Goal: Check status

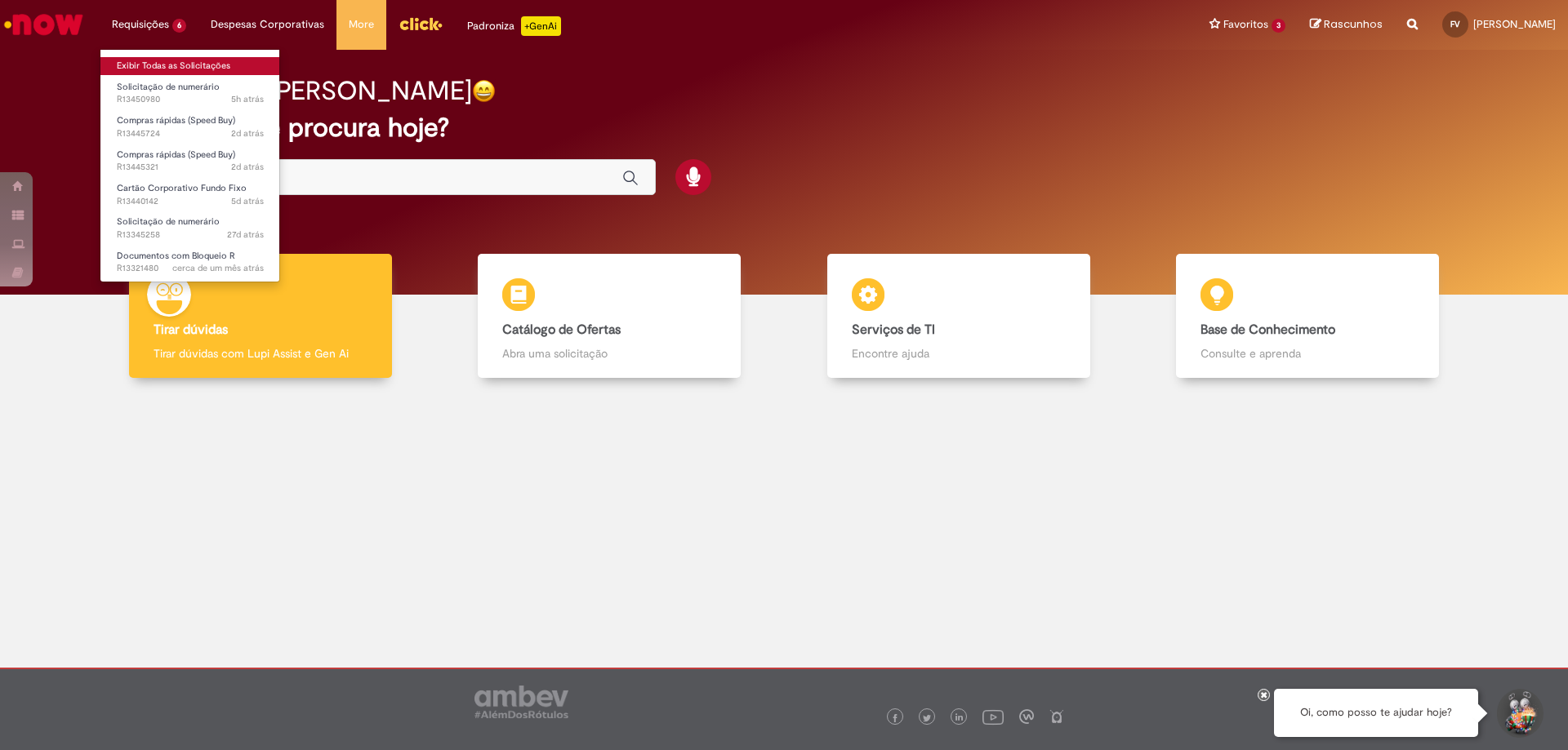
click at [156, 61] on link "Exibir Todas as Solicitações" at bounding box center [190, 66] width 179 height 18
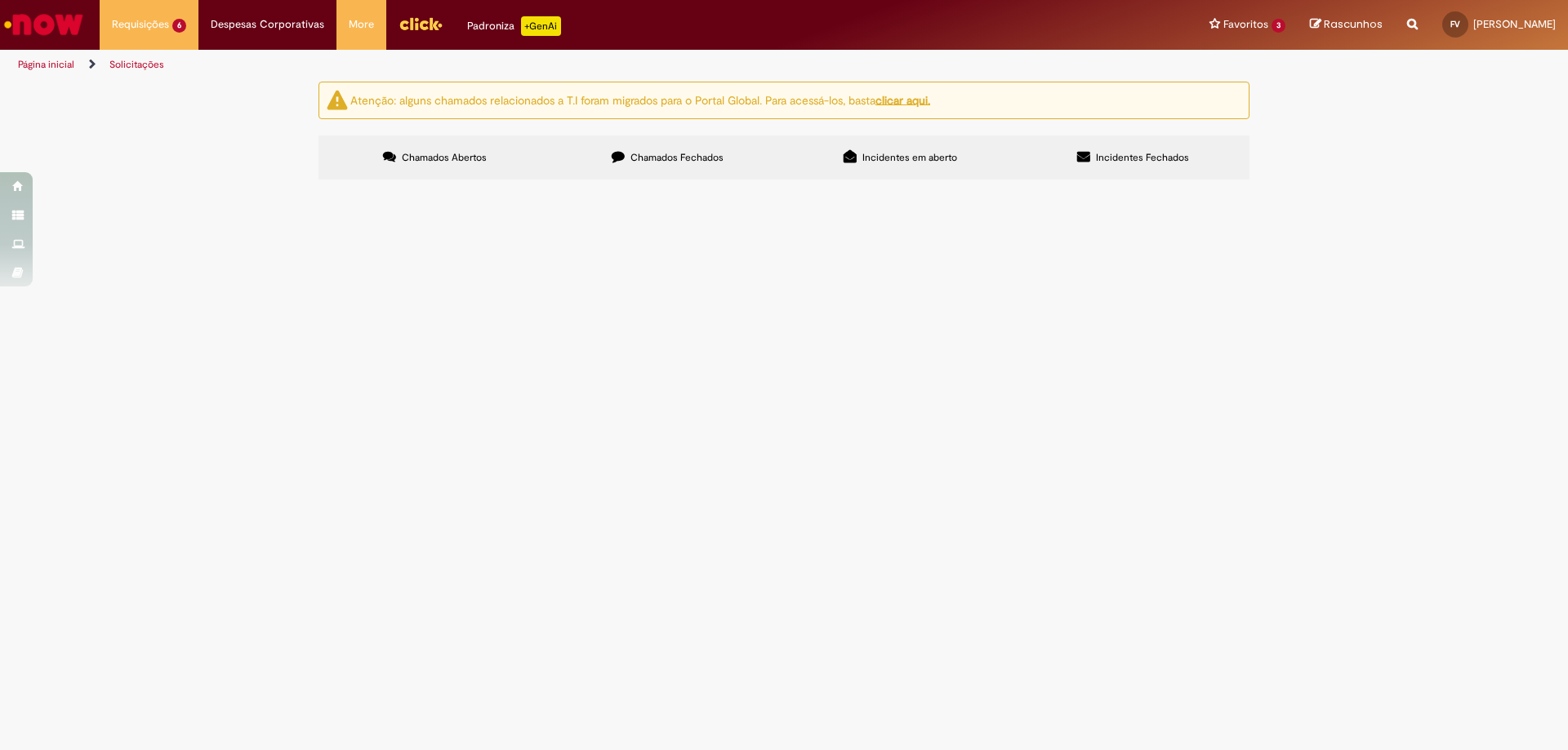
click at [654, 152] on span "Chamados Fechados" at bounding box center [677, 158] width 93 height 13
click at [0, 0] on td "Blindagem Frota Leve" at bounding box center [0, 0] width 0 height 0
click at [0, 0] on span "Blindagem Frota Leve" at bounding box center [0, 0] width 0 height 0
click at [0, 0] on span "R13434869" at bounding box center [0, 0] width 0 height 0
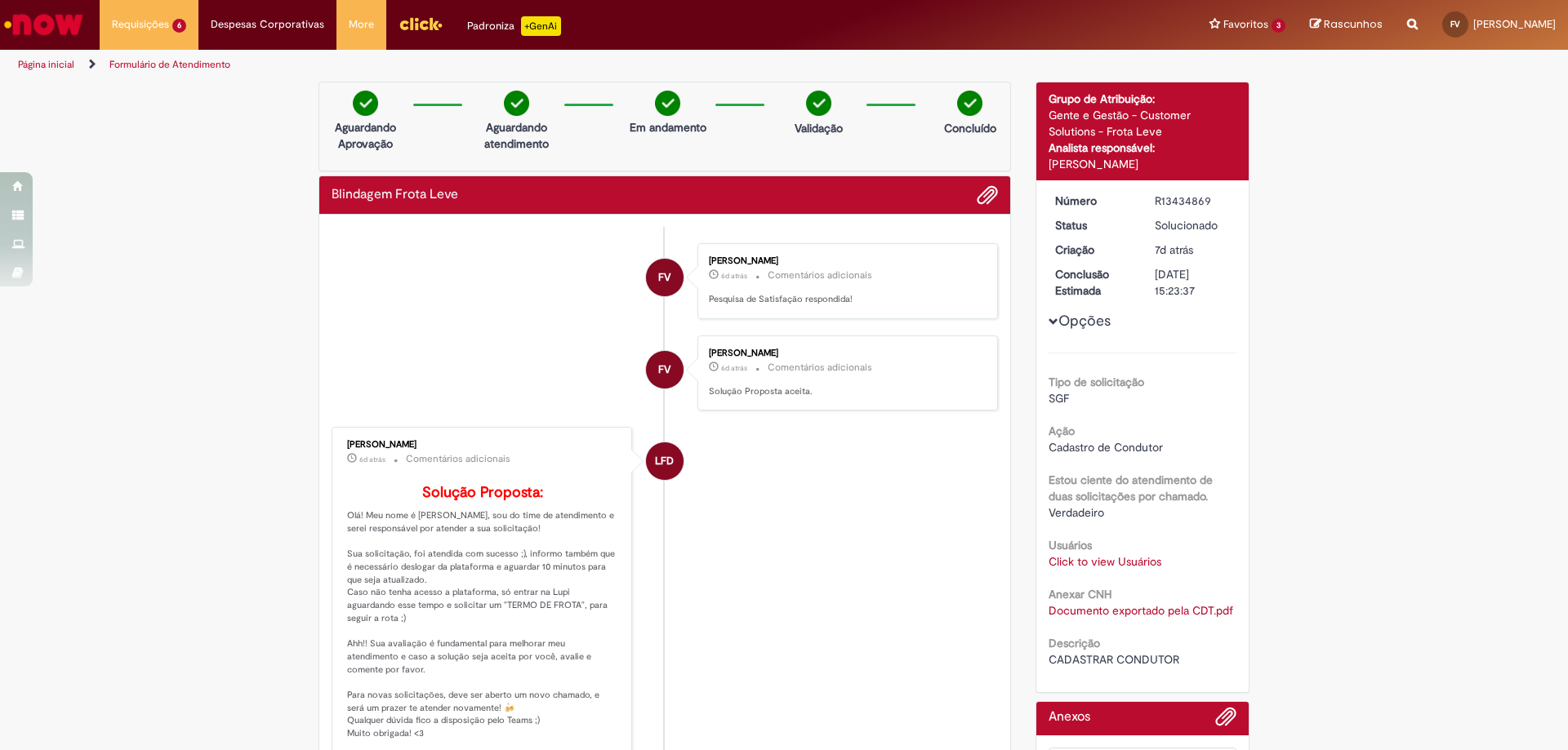
drag, startPoint x: 495, startPoint y: 444, endPoint x: 339, endPoint y: 442, distance: 156.0
click at [339, 442] on div "[PERSON_NAME] 6d atrás 6 dias atrás Comentários adicionais Solução Proposta: Ol…" at bounding box center [482, 591] width 291 height 317
copy div "[PERSON_NAME]"
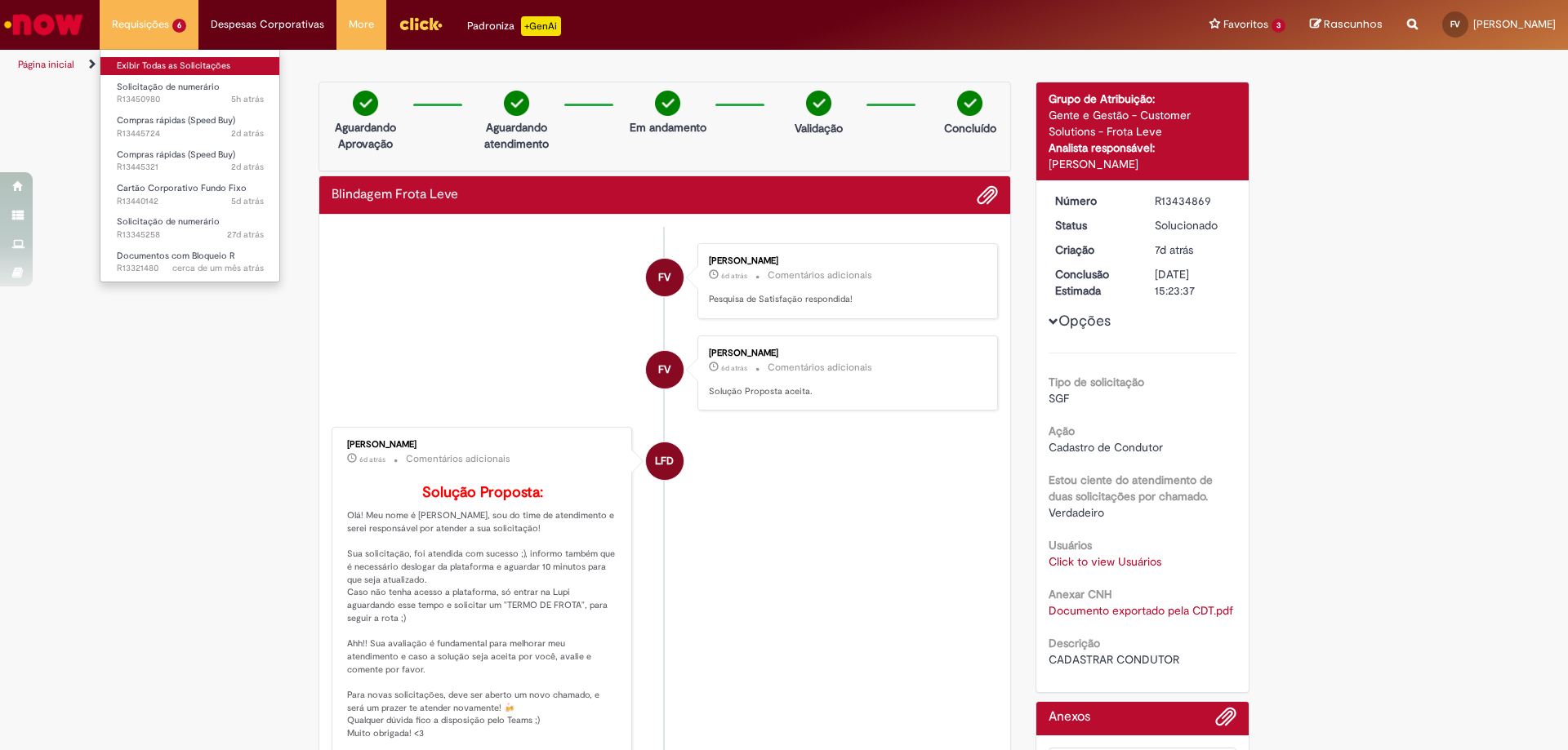
click at [160, 60] on link "Exibir Todas as Solicitações" at bounding box center [190, 66] width 179 height 18
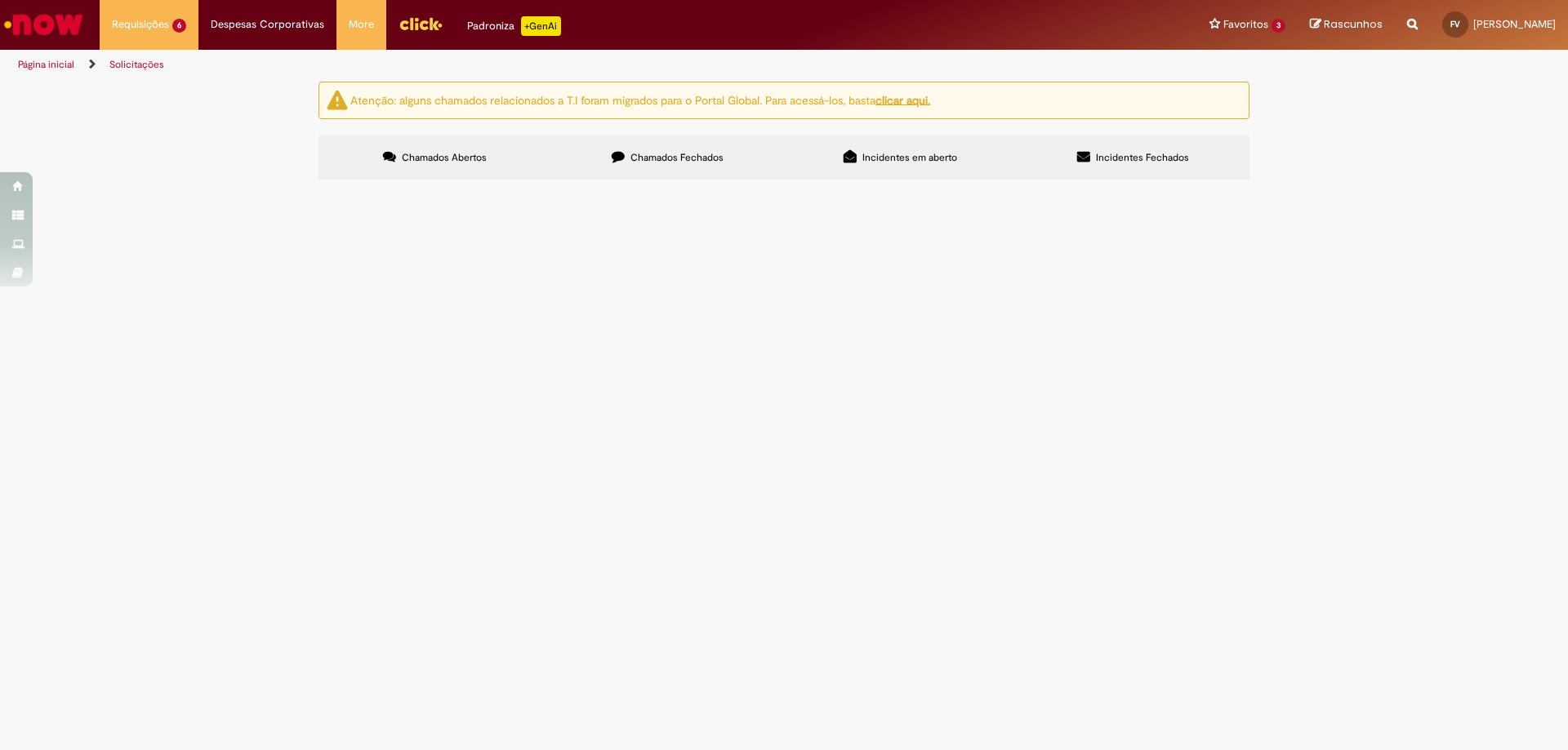
click at [660, 152] on span "Chamados Fechados" at bounding box center [677, 158] width 93 height 13
click at [0, 0] on span "Blindagem Frota Leve" at bounding box center [0, 0] width 0 height 0
click at [0, 0] on span "R13401250" at bounding box center [0, 0] width 0 height 0
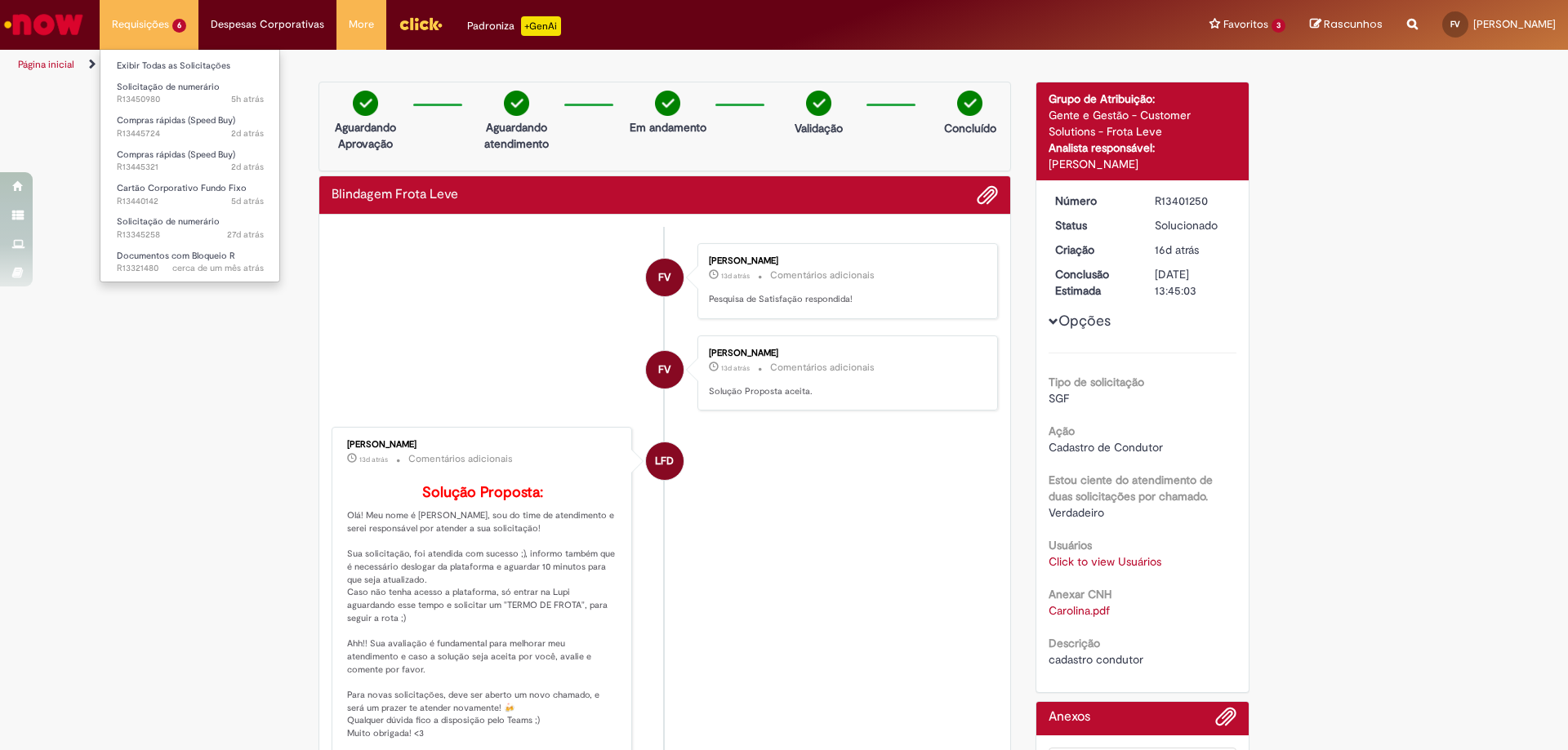
click at [137, 25] on li "Requisições 6 Exibir Todas as Solicitações Solicitação de numerário 5h atrás 5 …" at bounding box center [149, 25] width 99 height 49
